Goal: Information Seeking & Learning: Learn about a topic

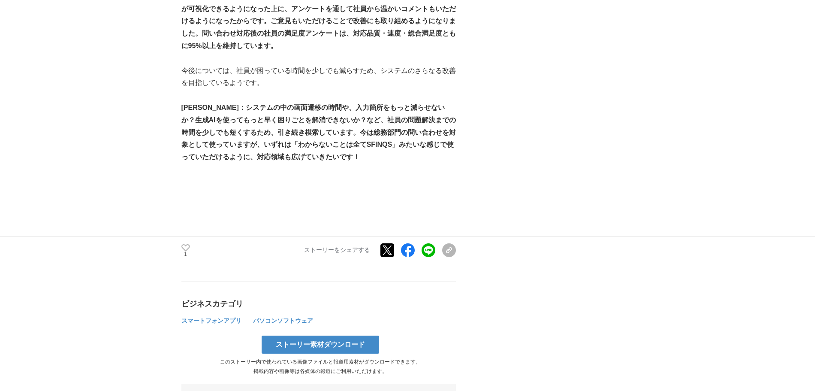
scroll to position [2316, 0]
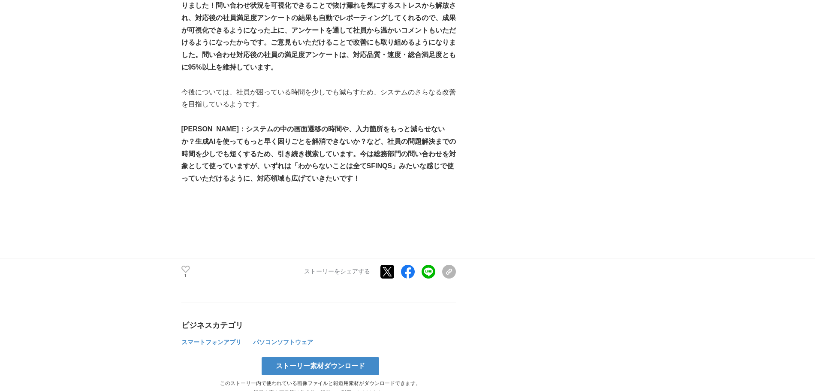
drag, startPoint x: 419, startPoint y: 200, endPoint x: 412, endPoint y: 198, distance: 7.6
drag, startPoint x: 412, startPoint y: 198, endPoint x: 401, endPoint y: 188, distance: 14.6
click at [401, 197] on p at bounding box center [318, 203] width 274 height 12
click at [400, 197] on p at bounding box center [318, 203] width 274 height 12
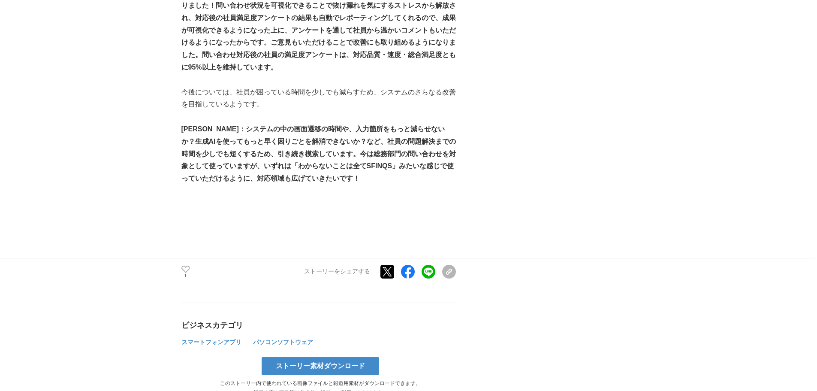
click at [399, 197] on p at bounding box center [318, 203] width 274 height 12
click at [189, 265] on icon at bounding box center [185, 268] width 9 height 7
click at [189, 262] on icon at bounding box center [185, 268] width 9 height 12
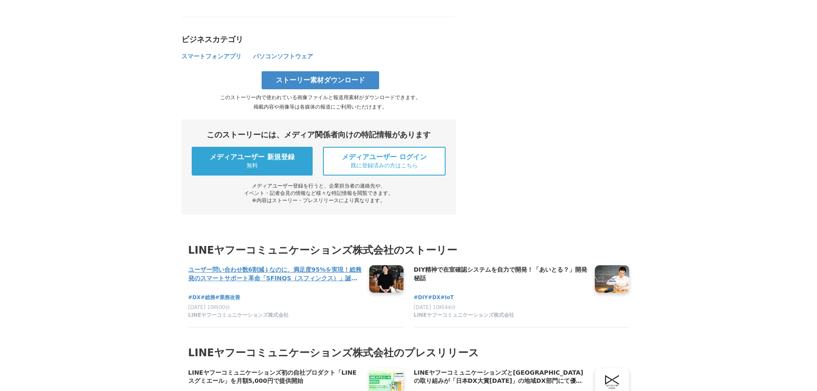
scroll to position [2659, 0]
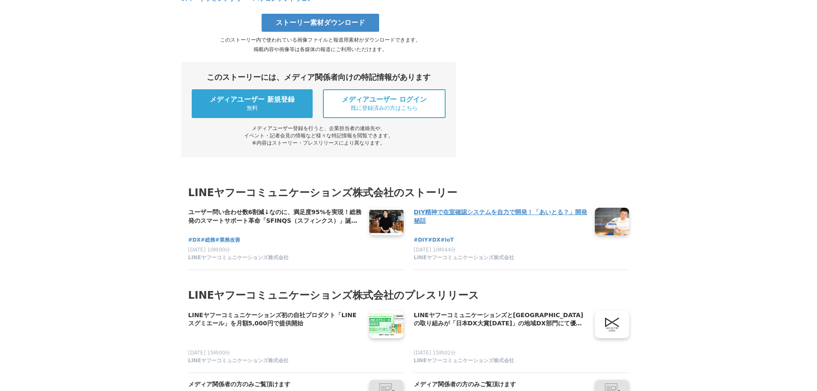
click at [543, 208] on h4 "DIY精神で在室確認システムを自力で開発！「あいとる？」開発秘話" at bounding box center [501, 217] width 174 height 18
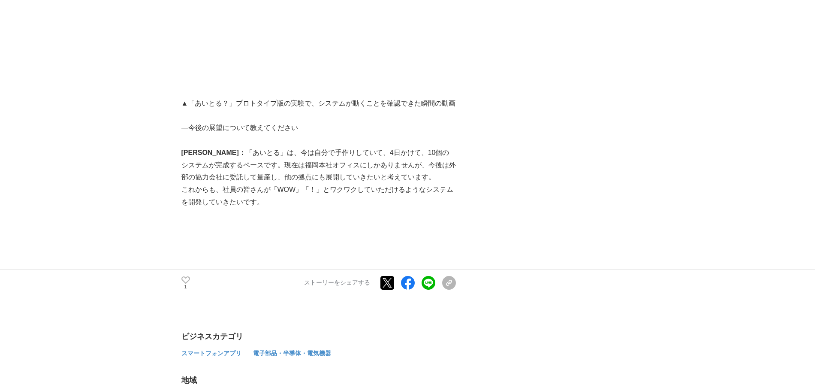
scroll to position [2916, 0]
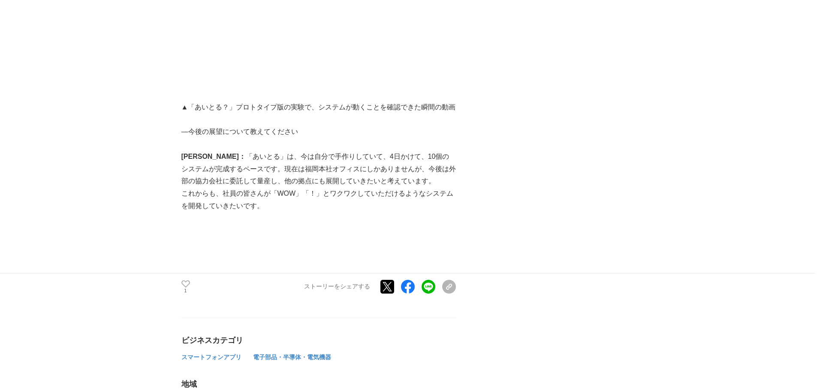
drag, startPoint x: 557, startPoint y: 148, endPoint x: 540, endPoint y: 139, distance: 18.6
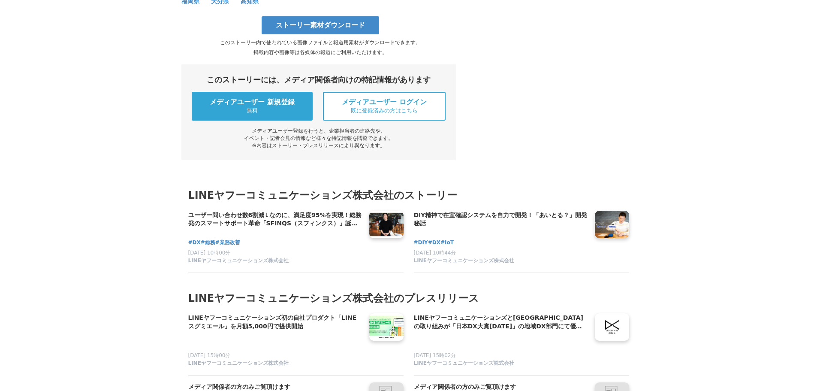
scroll to position [3345, 0]
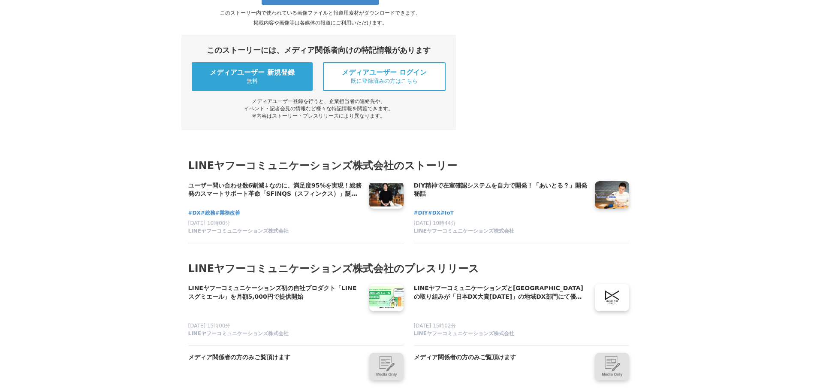
click at [251, 304] on p at bounding box center [275, 311] width 174 height 15
click at [248, 304] on p at bounding box center [275, 311] width 174 height 15
click at [244, 304] on p at bounding box center [275, 311] width 174 height 15
click at [241, 304] on p at bounding box center [275, 311] width 174 height 15
click at [233, 304] on p at bounding box center [275, 311] width 174 height 15
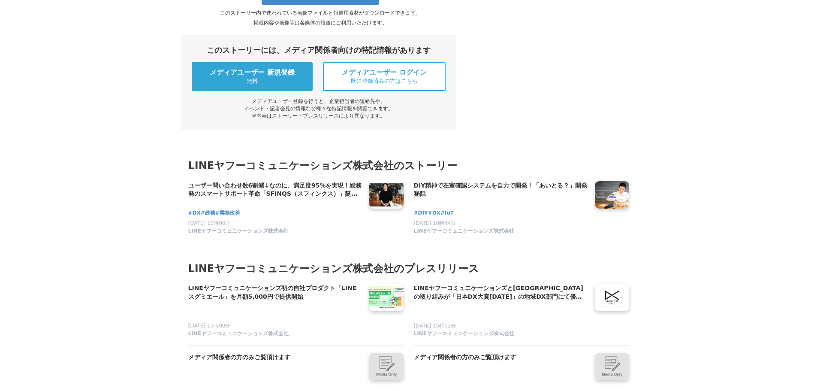
click at [231, 304] on p at bounding box center [275, 311] width 174 height 15
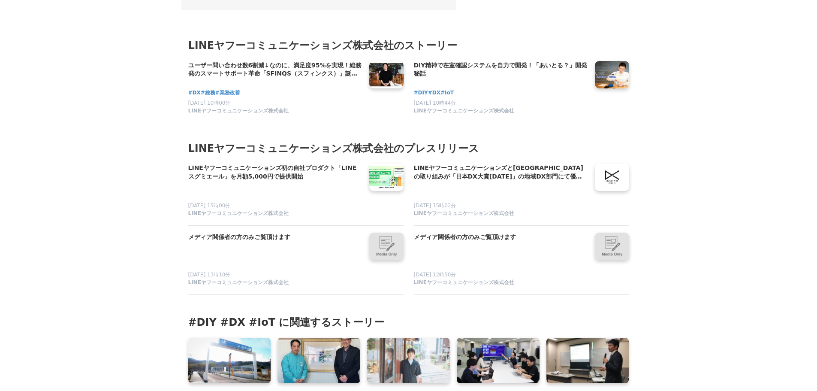
scroll to position [3474, 0]
